Goal: Task Accomplishment & Management: Manage account settings

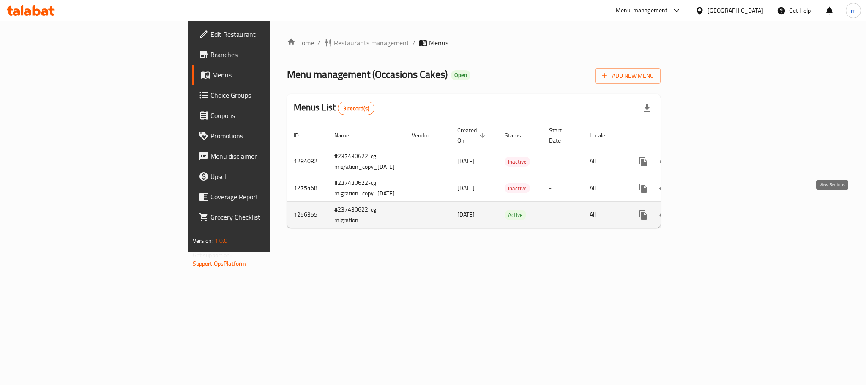
click at [709, 210] on icon "enhanced table" at bounding box center [704, 215] width 10 height 10
click at [287, 205] on td "1256355" at bounding box center [307, 214] width 41 height 27
copy td "1256355"
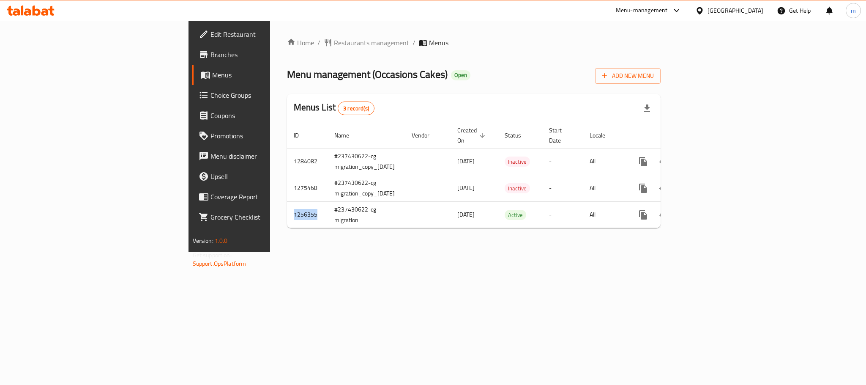
click at [210, 57] on span "Branches" at bounding box center [268, 54] width 116 height 10
click at [307, 252] on div "Home / Restaurants management / Menus Menu management ( Occasions Cakes ) Open …" at bounding box center [474, 137] width 408 height 232
click at [465, 252] on div "Home / Restaurants management / Menus Menu management ( Occasions Cakes ) Open …" at bounding box center [474, 137] width 408 height 232
click at [210, 57] on span "Branches" at bounding box center [268, 54] width 116 height 10
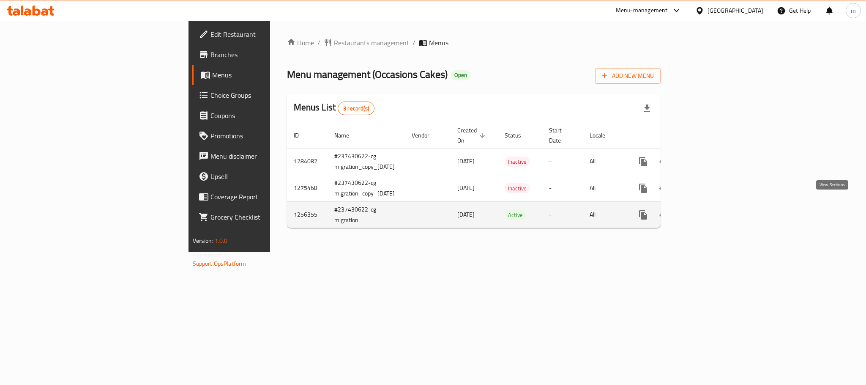
click at [708, 211] on icon "enhanced table" at bounding box center [704, 215] width 8 height 8
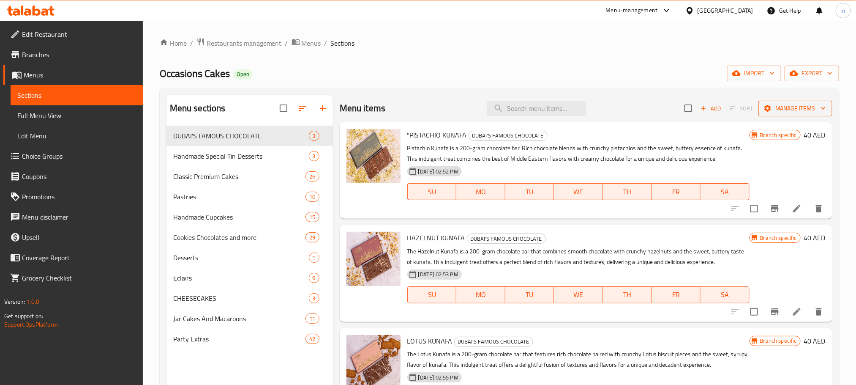
click at [803, 112] on span "Manage items" at bounding box center [795, 108] width 60 height 11
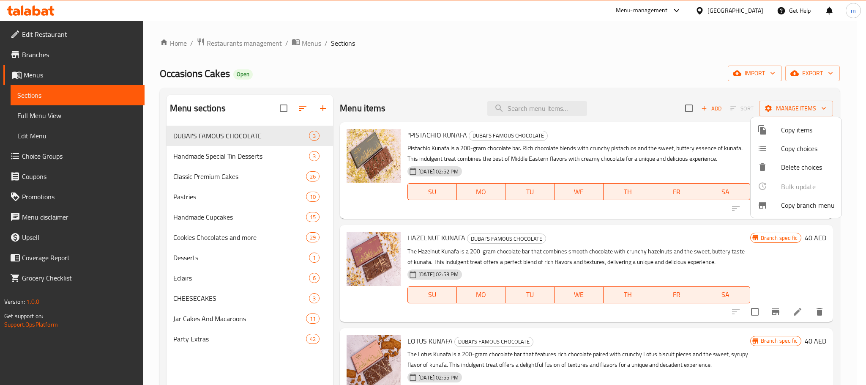
click at [790, 208] on span "Copy branch menu" at bounding box center [808, 205] width 54 height 10
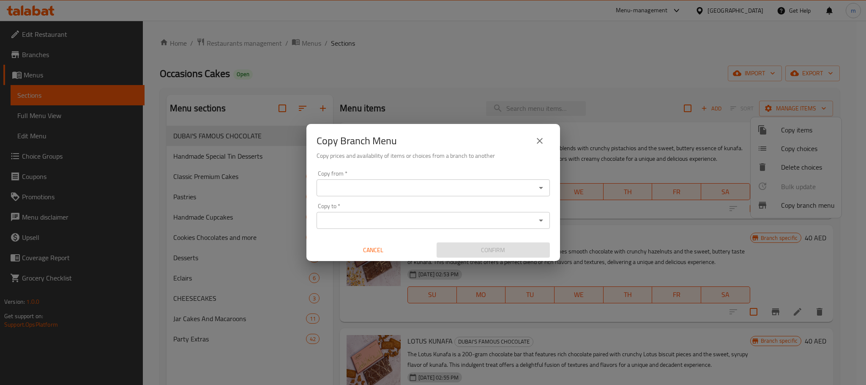
click at [352, 191] on input "Copy from   *" at bounding box center [426, 188] width 214 height 12
click at [386, 190] on input "Copy from   *" at bounding box center [426, 188] width 214 height 12
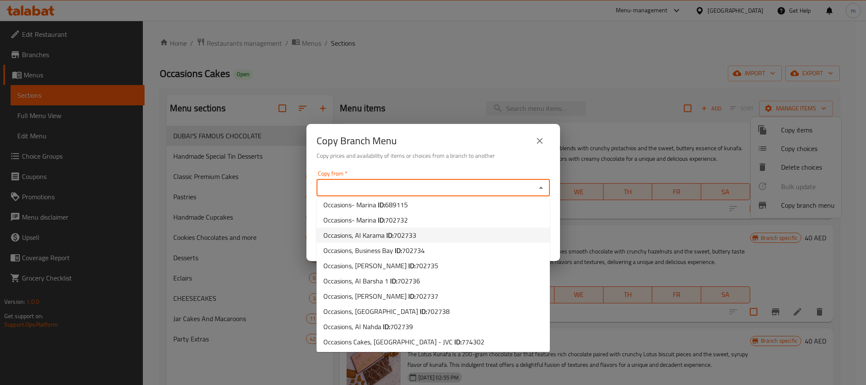
scroll to position [112, 0]
click at [387, 325] on b "ID:" at bounding box center [386, 325] width 7 height 13
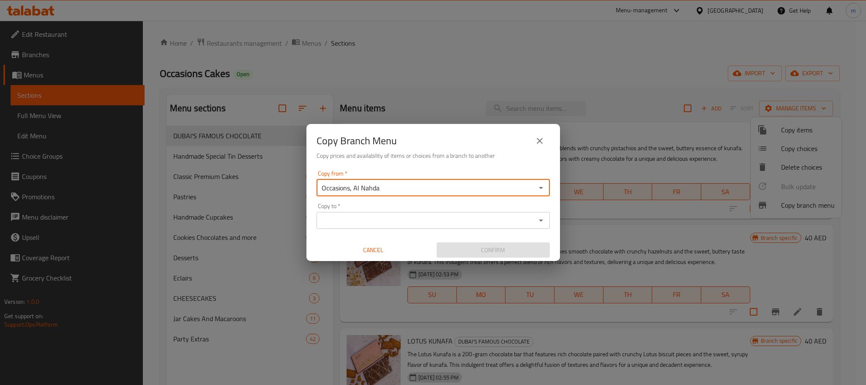
type input "Occasions, Al Nahda"
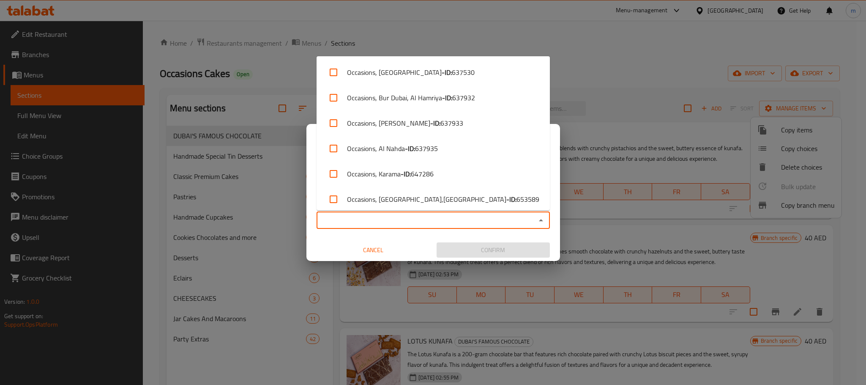
click at [368, 221] on input "Copy to   *" at bounding box center [426, 220] width 214 height 12
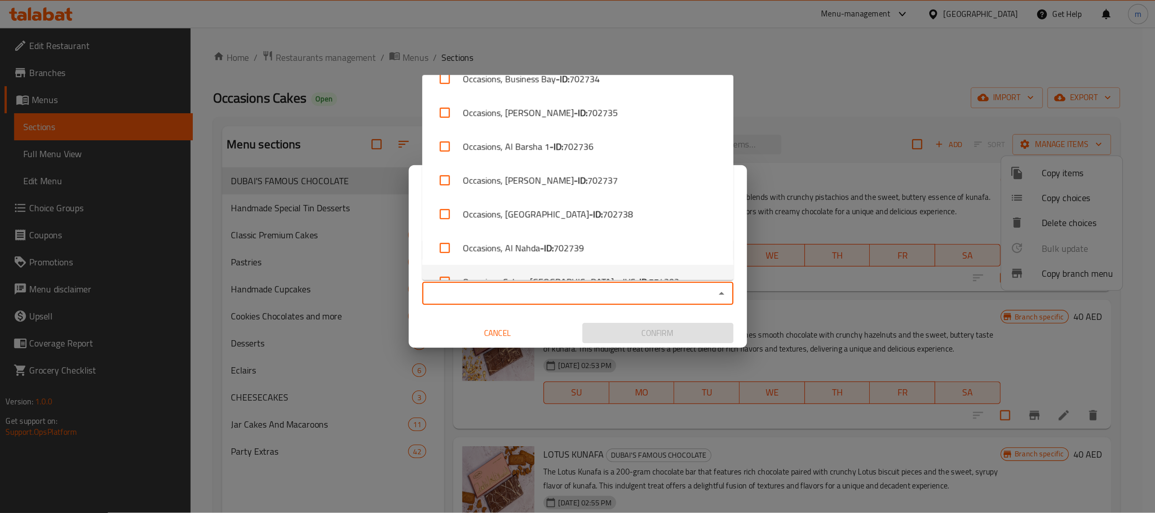
scroll to position [284, 0]
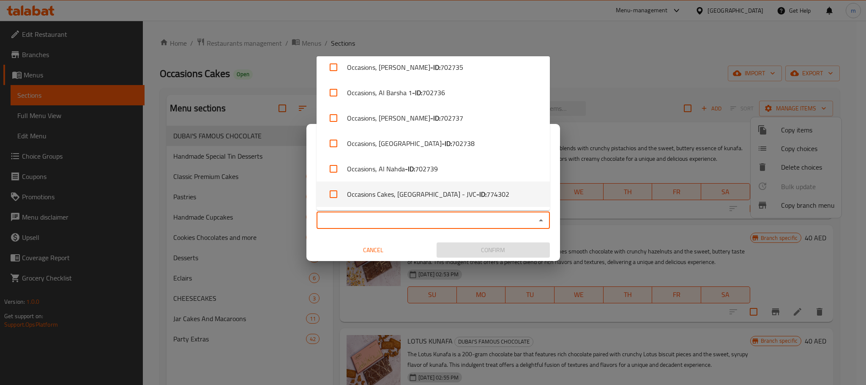
click at [423, 193] on li "Occasions Cakes, Jumeirah Village Circle - JVC - ID: 774302" at bounding box center [433, 193] width 233 height 25
checkbox input "true"
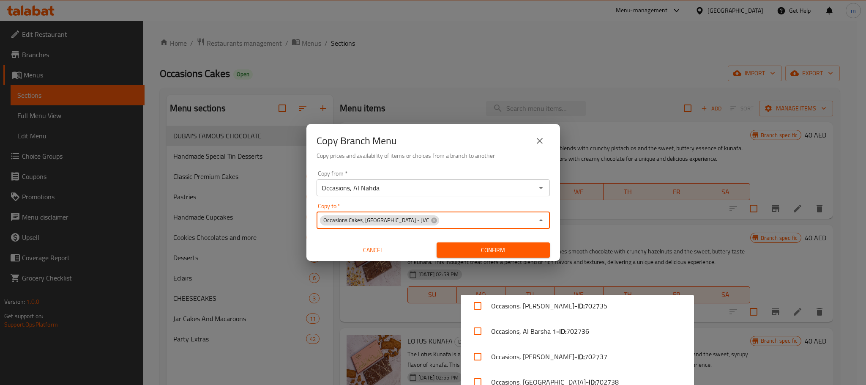
scroll to position [232, 0]
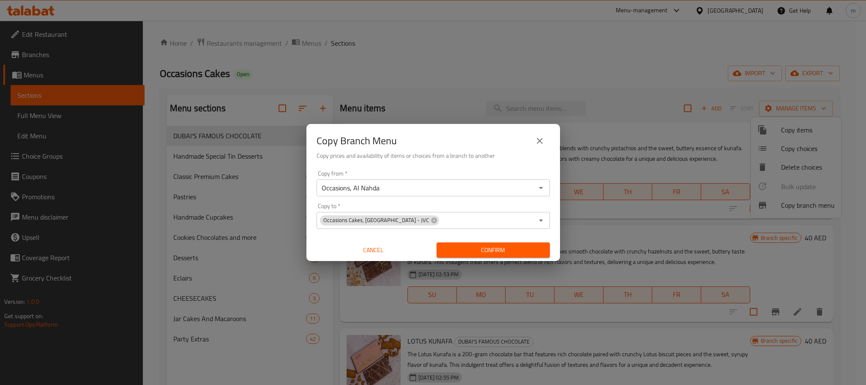
click at [440, 219] on input "Copy to   *" at bounding box center [486, 220] width 93 height 12
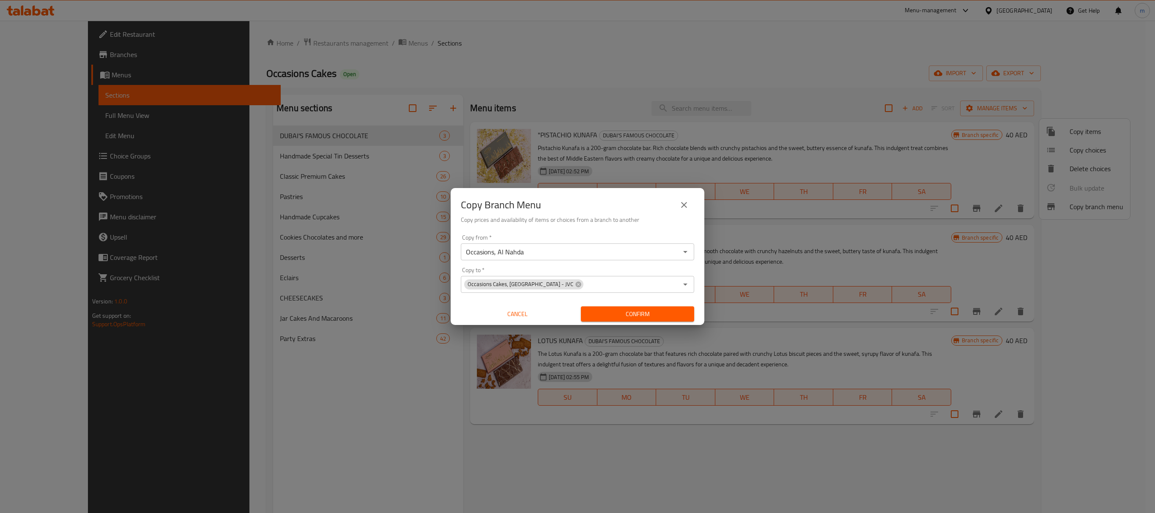
click at [606, 281] on input "Copy to   *" at bounding box center [630, 285] width 93 height 12
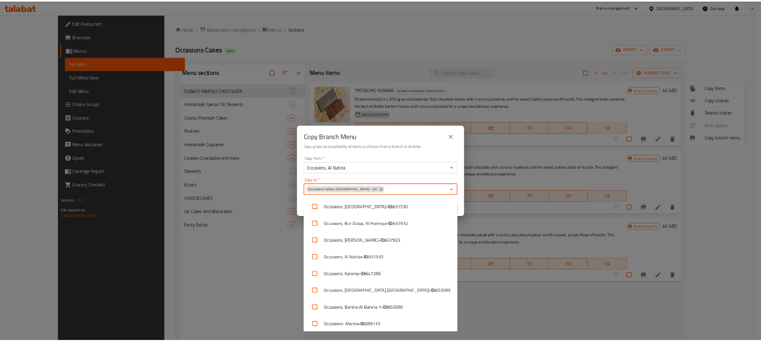
scroll to position [231, 0]
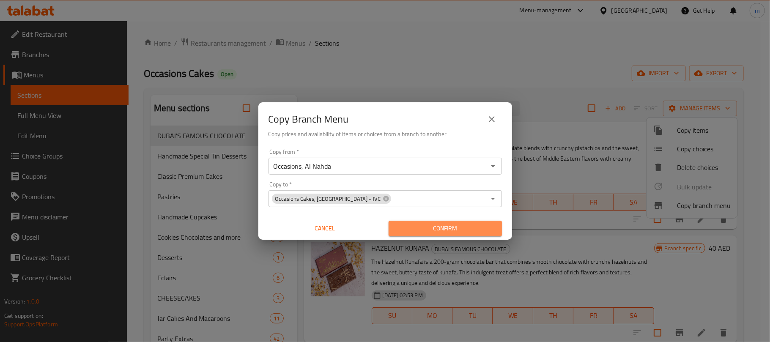
click at [426, 225] on span "Confirm" at bounding box center [445, 228] width 100 height 11
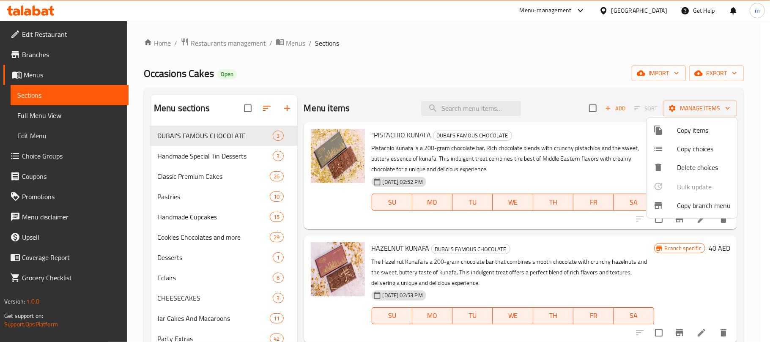
click at [55, 117] on div at bounding box center [385, 171] width 770 height 342
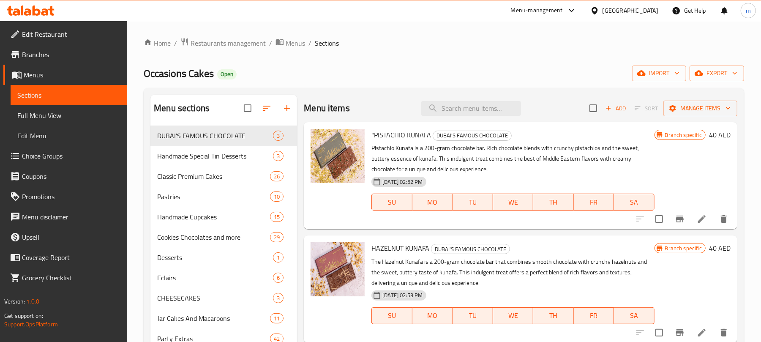
click at [46, 117] on span "Full Menu View" at bounding box center [68, 115] width 103 height 10
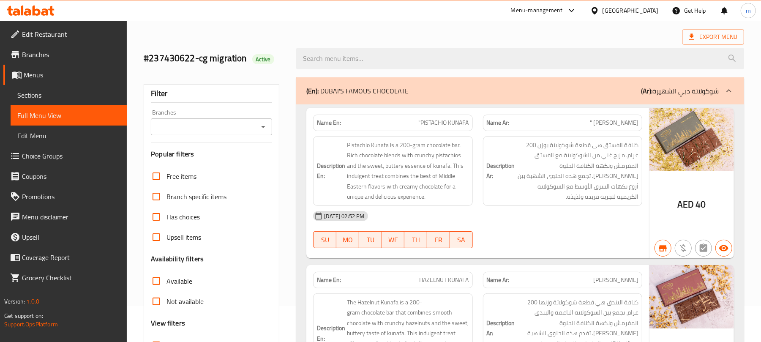
scroll to position [112, 0]
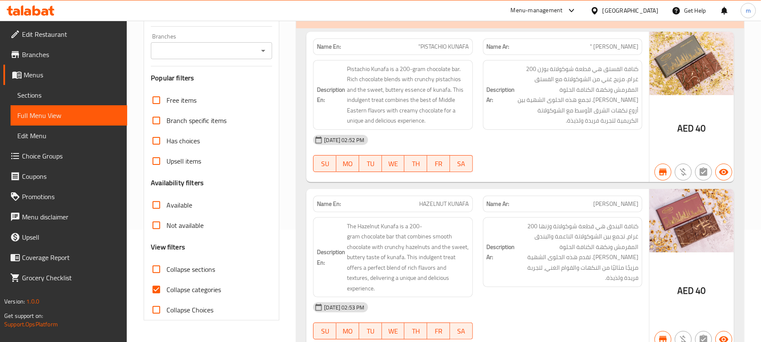
click at [176, 291] on span "Collapse categories" at bounding box center [194, 289] width 55 height 10
click at [167, 291] on input "Collapse categories" at bounding box center [156, 289] width 20 height 20
checkbox input "false"
click at [198, 270] on span "Collapse sections" at bounding box center [191, 269] width 49 height 10
click at [167, 270] on input "Collapse sections" at bounding box center [156, 269] width 20 height 20
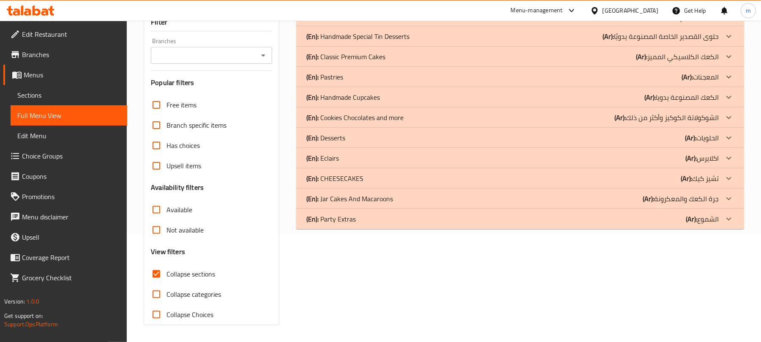
scroll to position [52, 0]
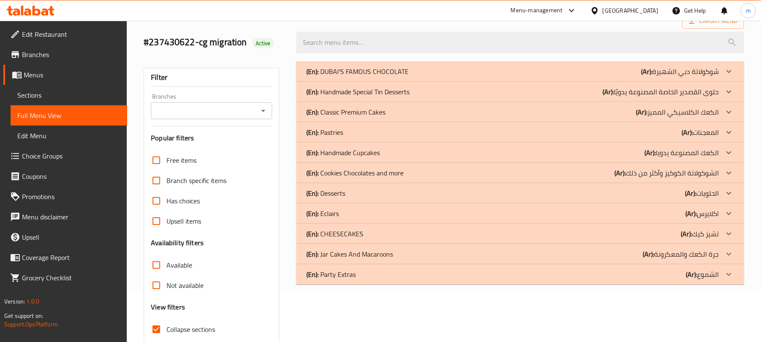
click at [185, 328] on span "Collapse sections" at bounding box center [191, 329] width 49 height 10
click at [167, 328] on input "Collapse sections" at bounding box center [156, 329] width 20 height 20
checkbox input "false"
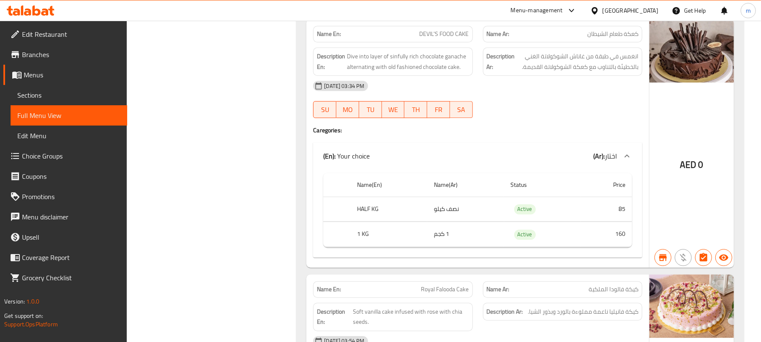
scroll to position [1649, 0]
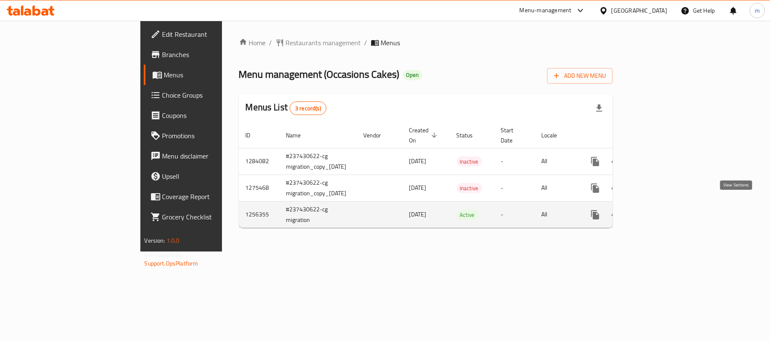
click at [661, 210] on icon "enhanced table" at bounding box center [656, 215] width 10 height 10
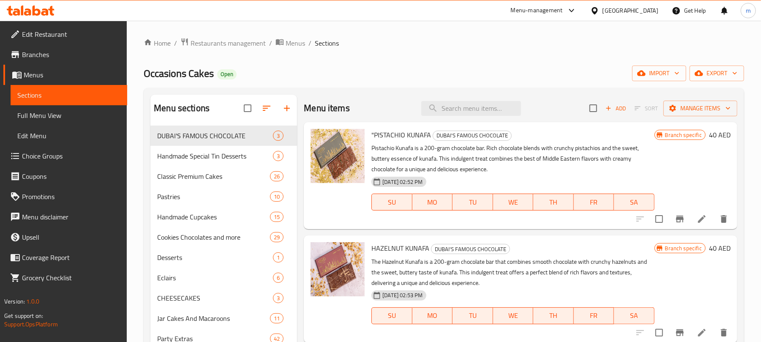
click at [47, 114] on span "Full Menu View" at bounding box center [68, 115] width 103 height 10
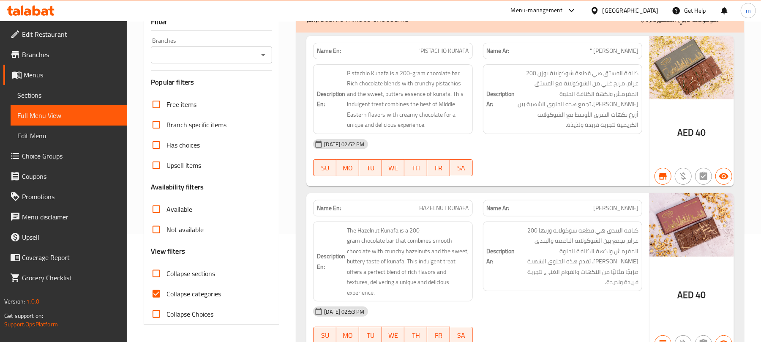
scroll to position [112, 0]
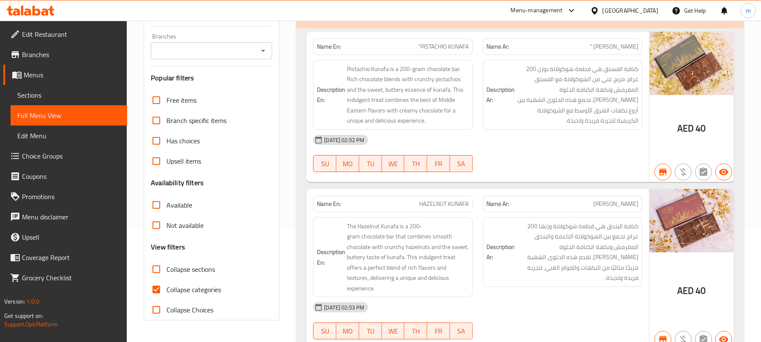
click at [189, 284] on span "Collapse categories" at bounding box center [194, 289] width 55 height 10
click at [167, 284] on input "Collapse categories" at bounding box center [156, 289] width 20 height 20
checkbox input "false"
click at [204, 271] on span "Collapse sections" at bounding box center [191, 269] width 49 height 10
click at [167, 271] on input "Collapse sections" at bounding box center [156, 269] width 20 height 20
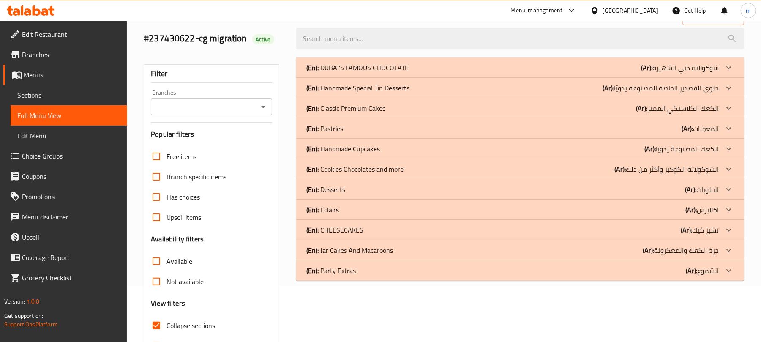
scroll to position [109, 0]
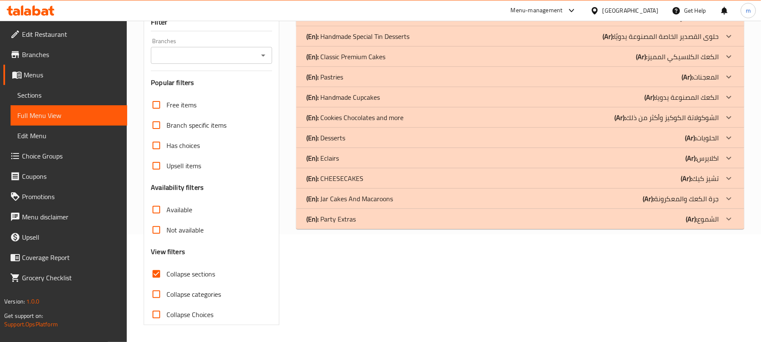
click at [200, 271] on span "Collapse sections" at bounding box center [191, 274] width 49 height 10
click at [167, 271] on input "Collapse sections" at bounding box center [156, 274] width 20 height 20
checkbox input "false"
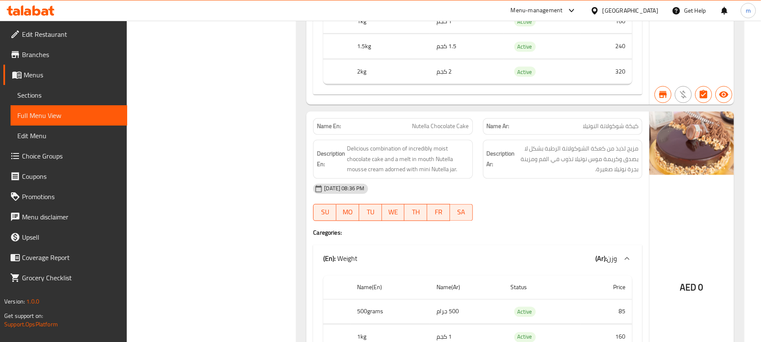
scroll to position [3334, 0]
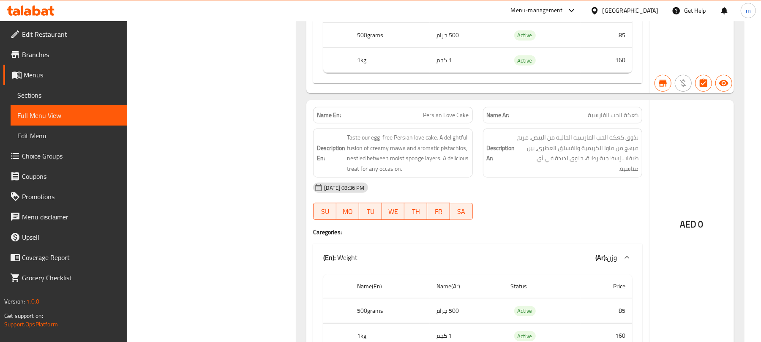
scroll to position [2761, 0]
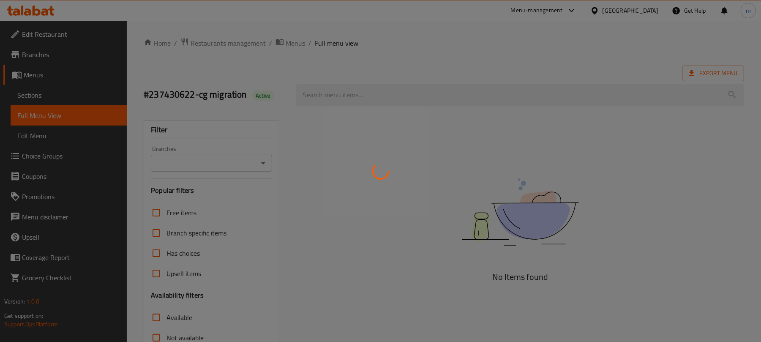
click at [43, 52] on div at bounding box center [380, 171] width 761 height 342
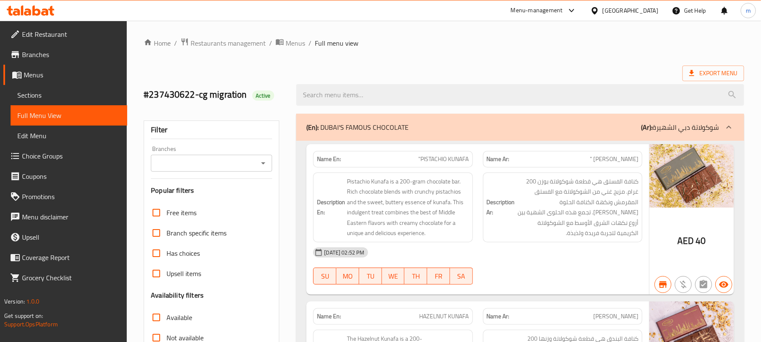
click at [44, 52] on span "Branches" at bounding box center [71, 54] width 98 height 10
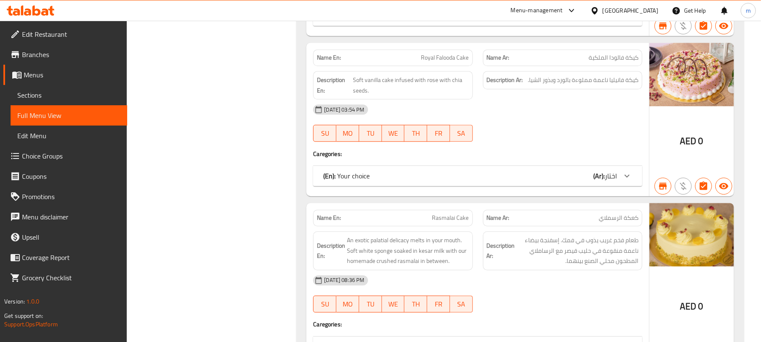
scroll to position [1578, 0]
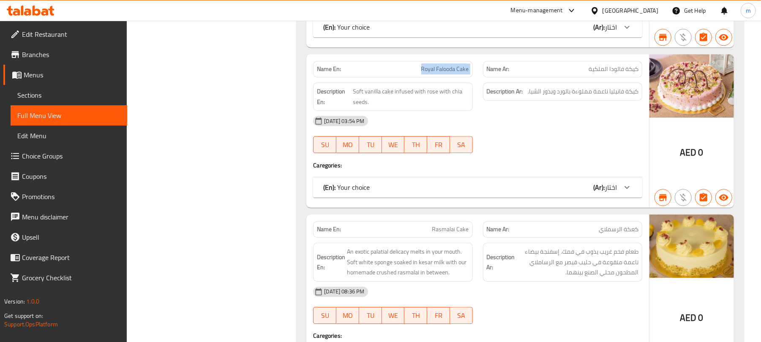
drag, startPoint x: 416, startPoint y: 75, endPoint x: 481, endPoint y: 80, distance: 64.8
click at [481, 80] on div "Name En: Royal Falooda Cake Name Ar: كيكة فالودا الملكية" at bounding box center [477, 69] width 339 height 27
copy span "Royal Falooda Cake"
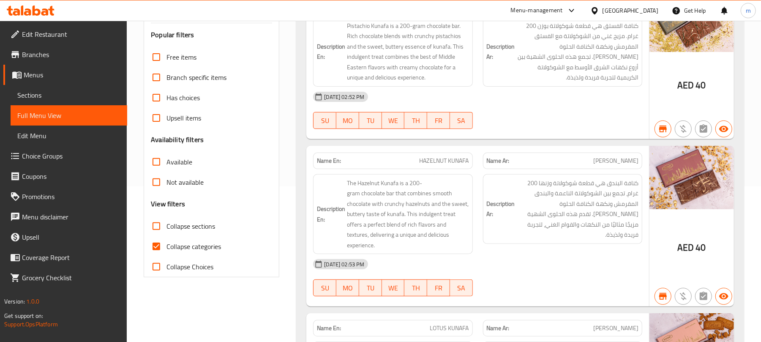
scroll to position [169, 0]
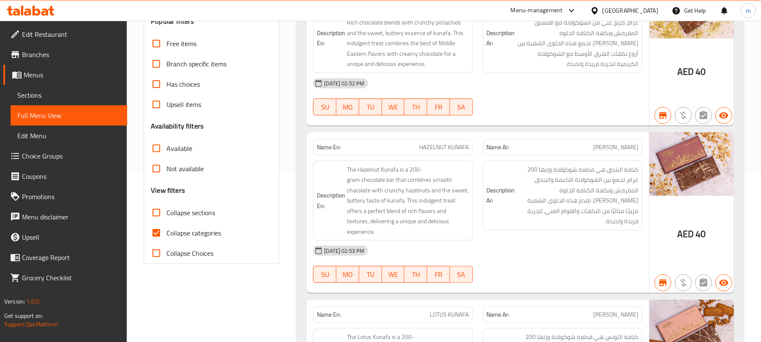
click at [178, 237] on span "Collapse categories" at bounding box center [194, 233] width 55 height 10
click at [167, 237] on input "Collapse categories" at bounding box center [156, 233] width 20 height 20
checkbox input "false"
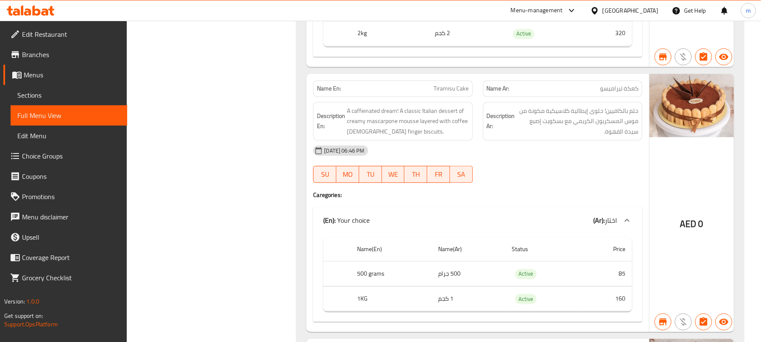
scroll to position [1352, 0]
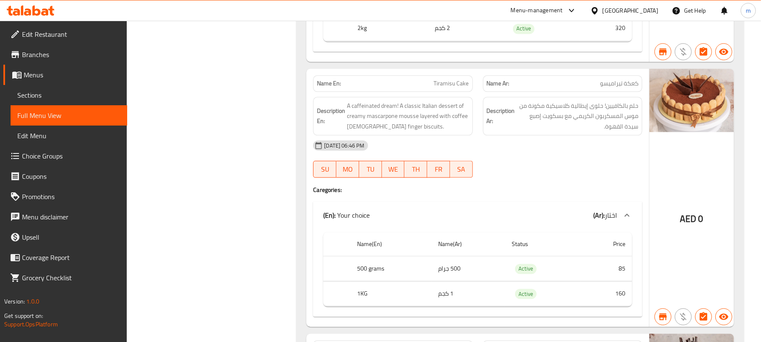
click at [31, 51] on span "Branches" at bounding box center [71, 54] width 98 height 10
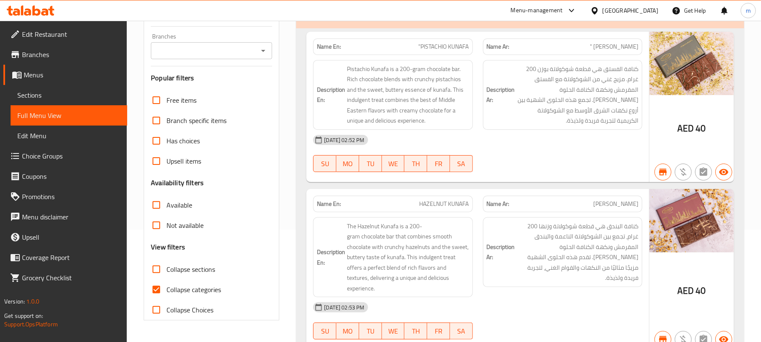
scroll to position [225, 0]
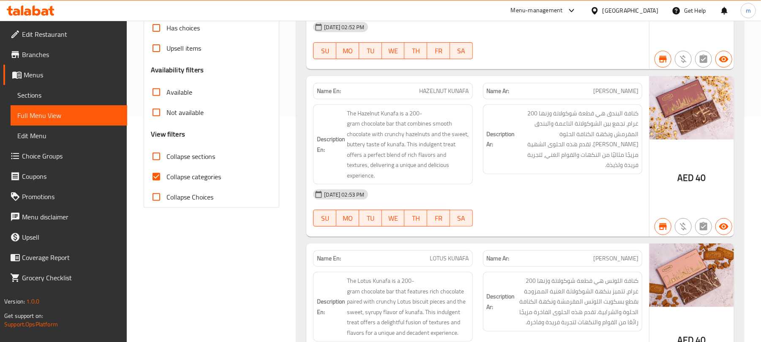
click at [207, 180] on span "Collapse categories" at bounding box center [194, 177] width 55 height 10
click at [167, 180] on input "Collapse categories" at bounding box center [156, 177] width 20 height 20
checkbox input "false"
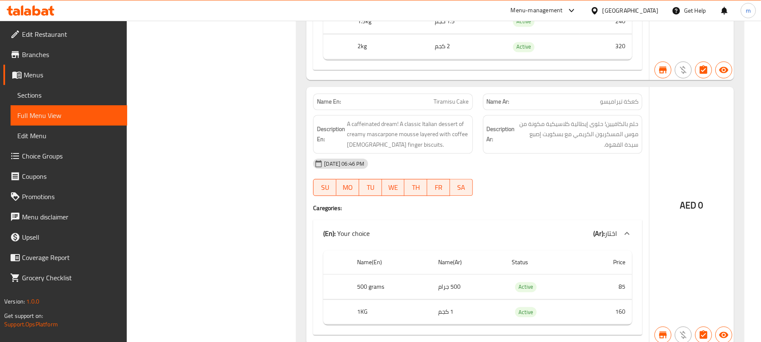
scroll to position [1296, 0]
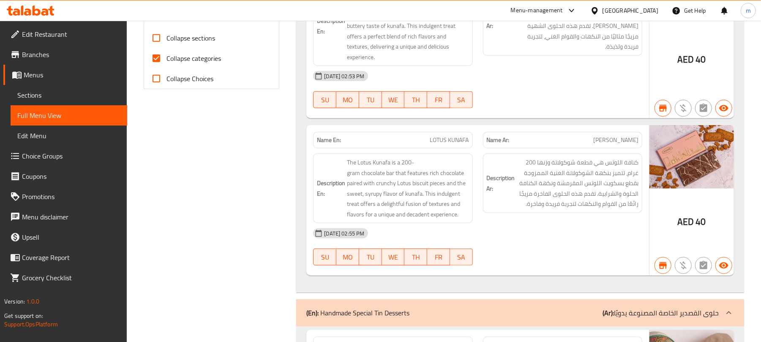
scroll to position [281, 0]
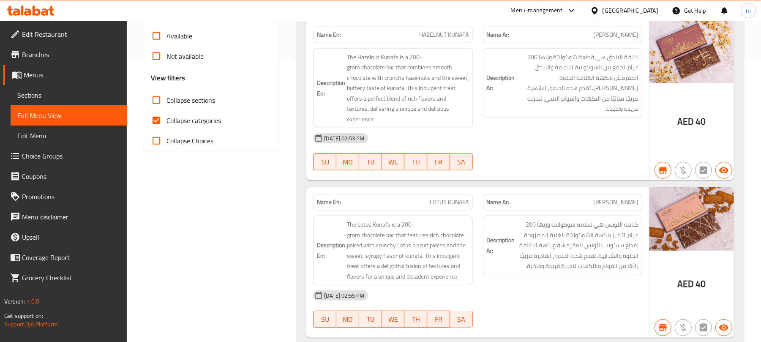
click at [183, 121] on span "Collapse categories" at bounding box center [194, 120] width 55 height 10
click at [167, 121] on input "Collapse categories" at bounding box center [156, 120] width 20 height 20
checkbox input "false"
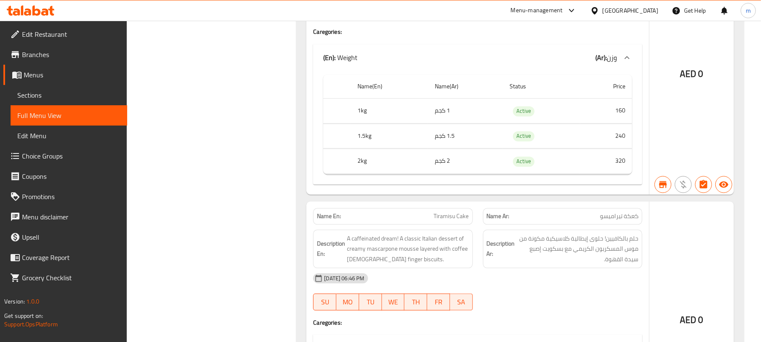
scroll to position [1240, 0]
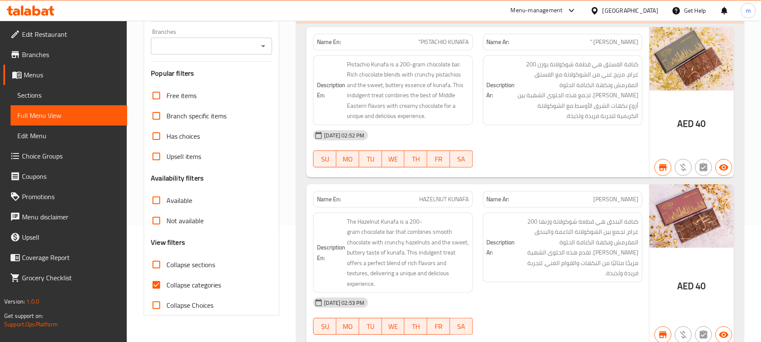
scroll to position [169, 0]
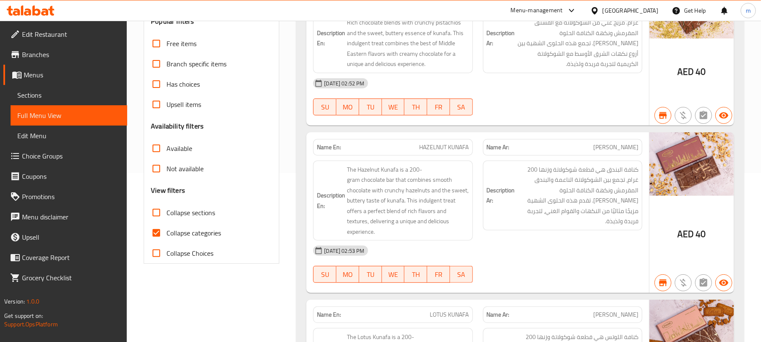
click at [178, 213] on span "Collapse sections" at bounding box center [191, 213] width 49 height 10
click at [167, 213] on input "Collapse sections" at bounding box center [156, 212] width 20 height 20
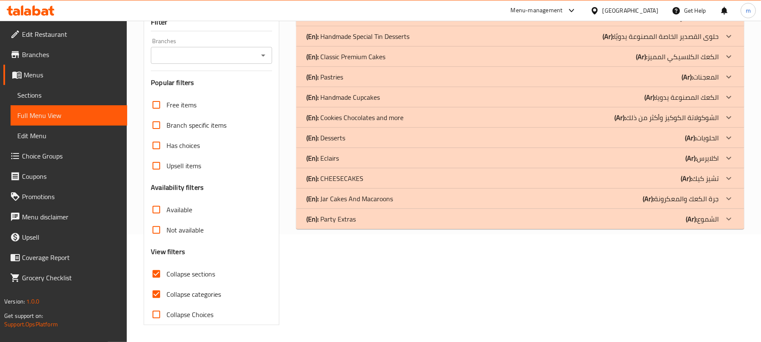
scroll to position [109, 0]
click at [178, 271] on span "Collapse sections" at bounding box center [191, 274] width 49 height 10
click at [167, 271] on input "Collapse sections" at bounding box center [156, 274] width 20 height 20
checkbox input "false"
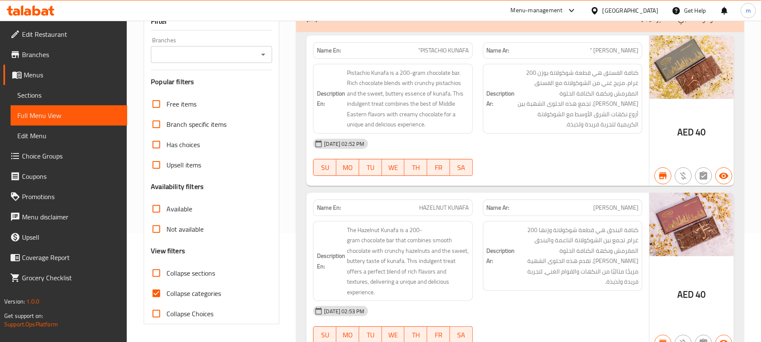
click at [189, 295] on span "Collapse categories" at bounding box center [194, 293] width 55 height 10
click at [167, 295] on input "Collapse categories" at bounding box center [156, 293] width 20 height 20
checkbox input "false"
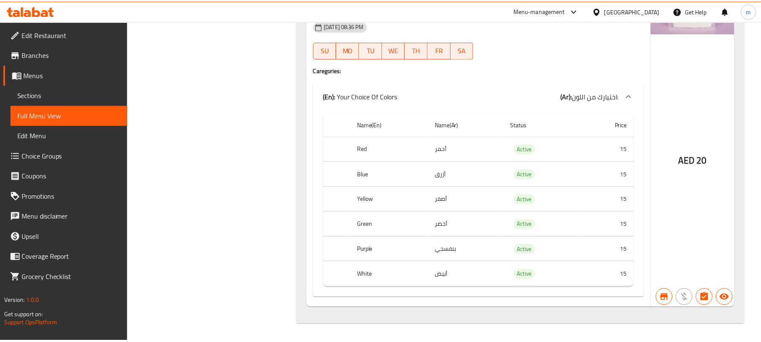
scroll to position [0, 0]
